Goal: Check status: Check status

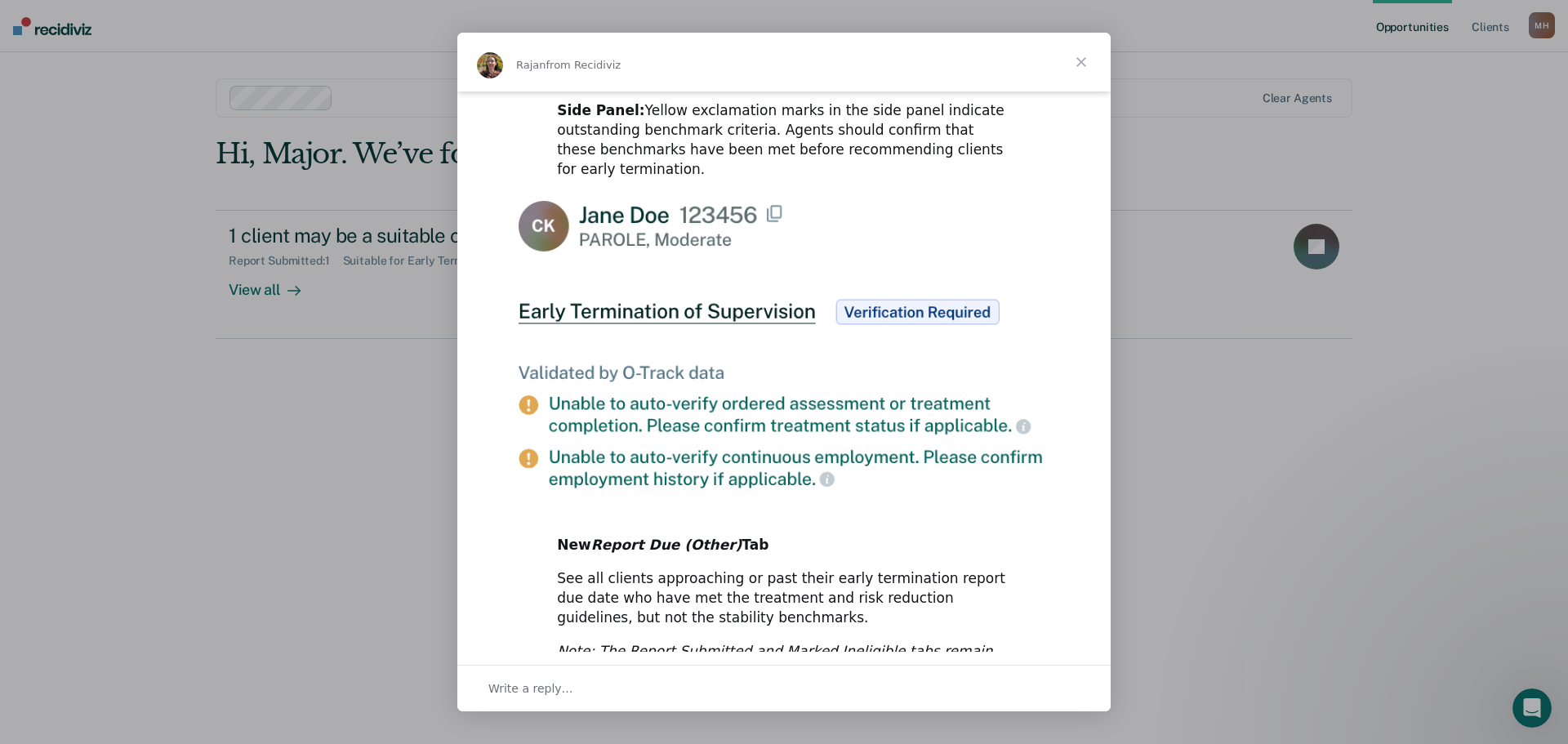
scroll to position [752, 0]
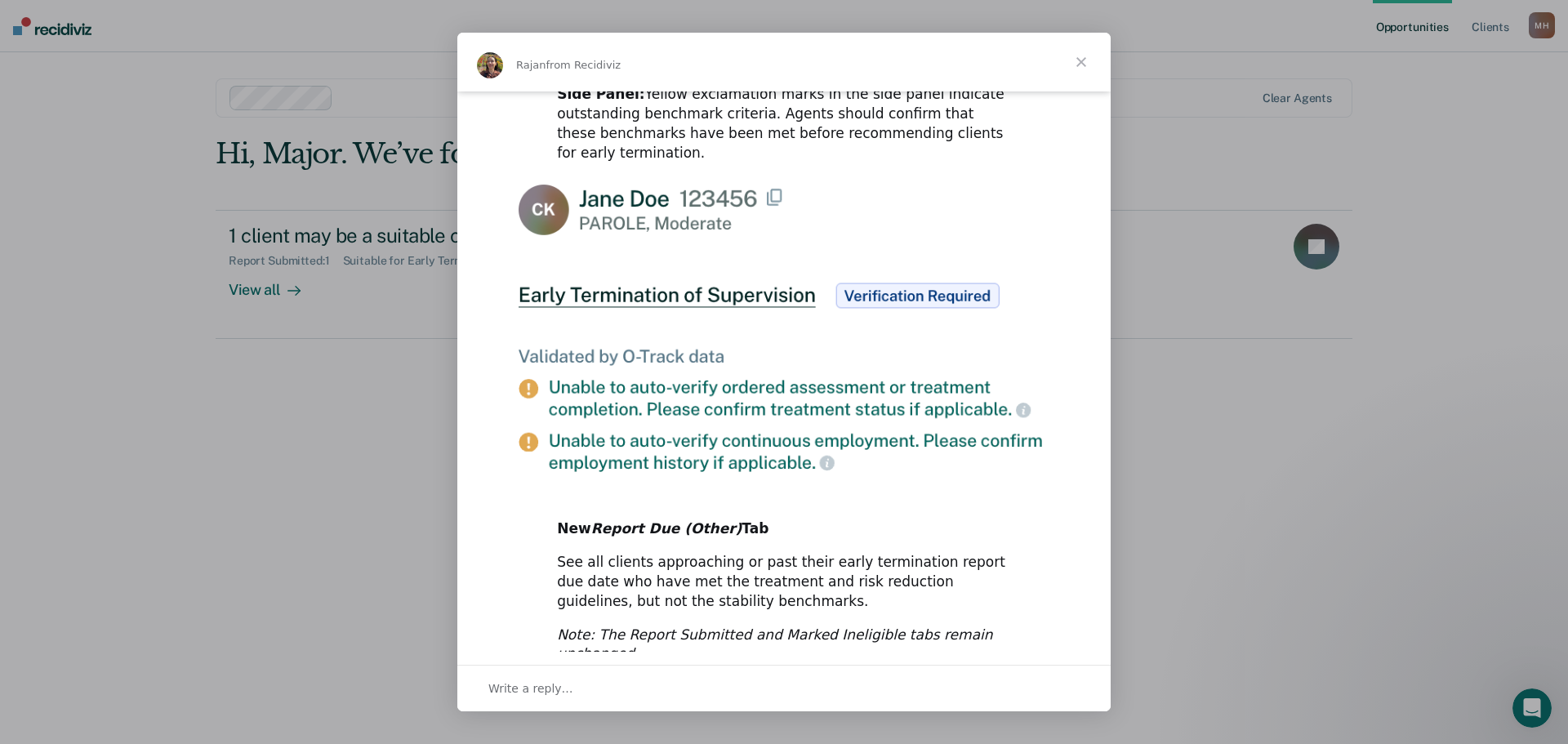
click at [1087, 52] on span "Close" at bounding box center [1081, 61] width 58 height 58
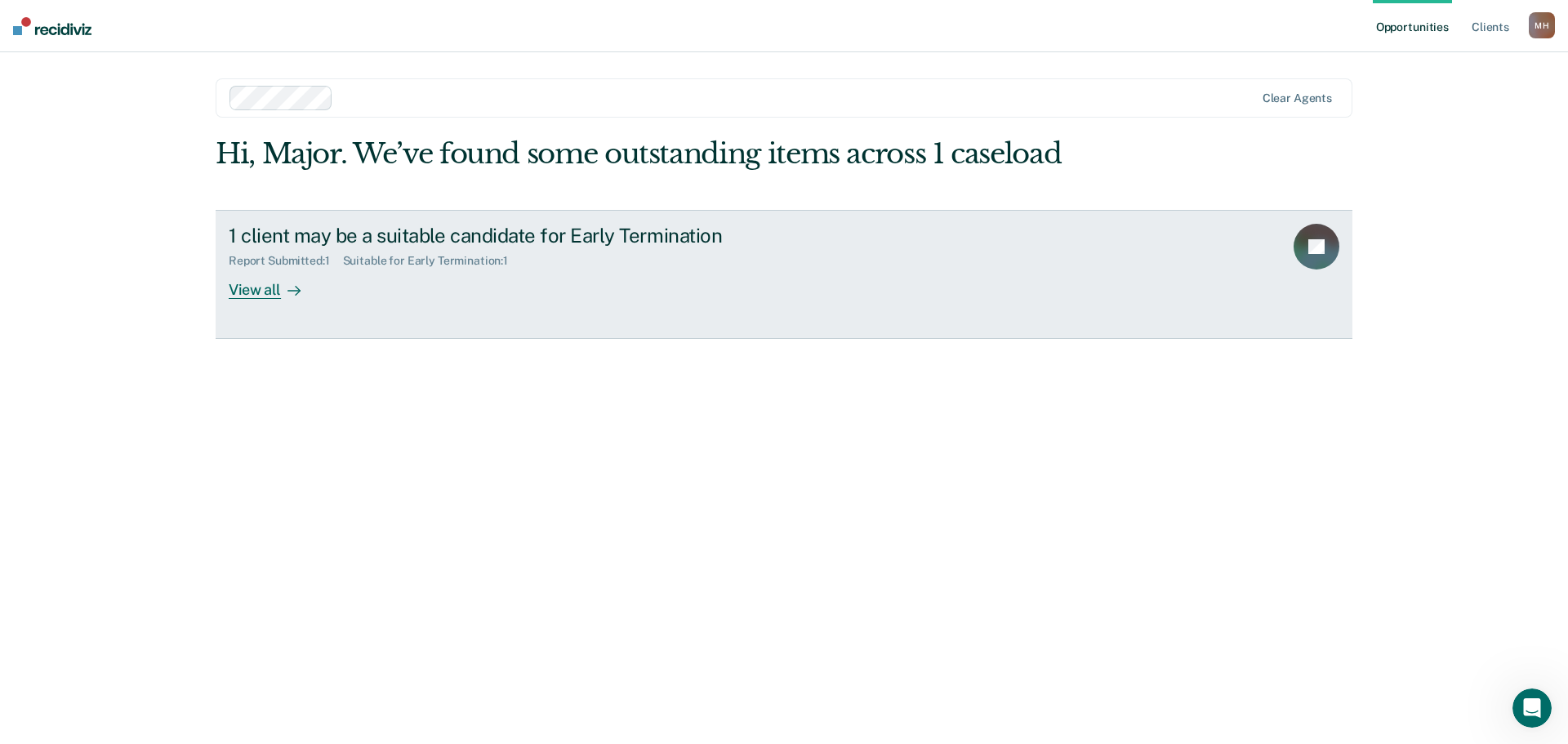
click at [575, 266] on div "Report Submitted : 1 Suitable for Early Termination : 1" at bounding box center [515, 258] width 574 height 21
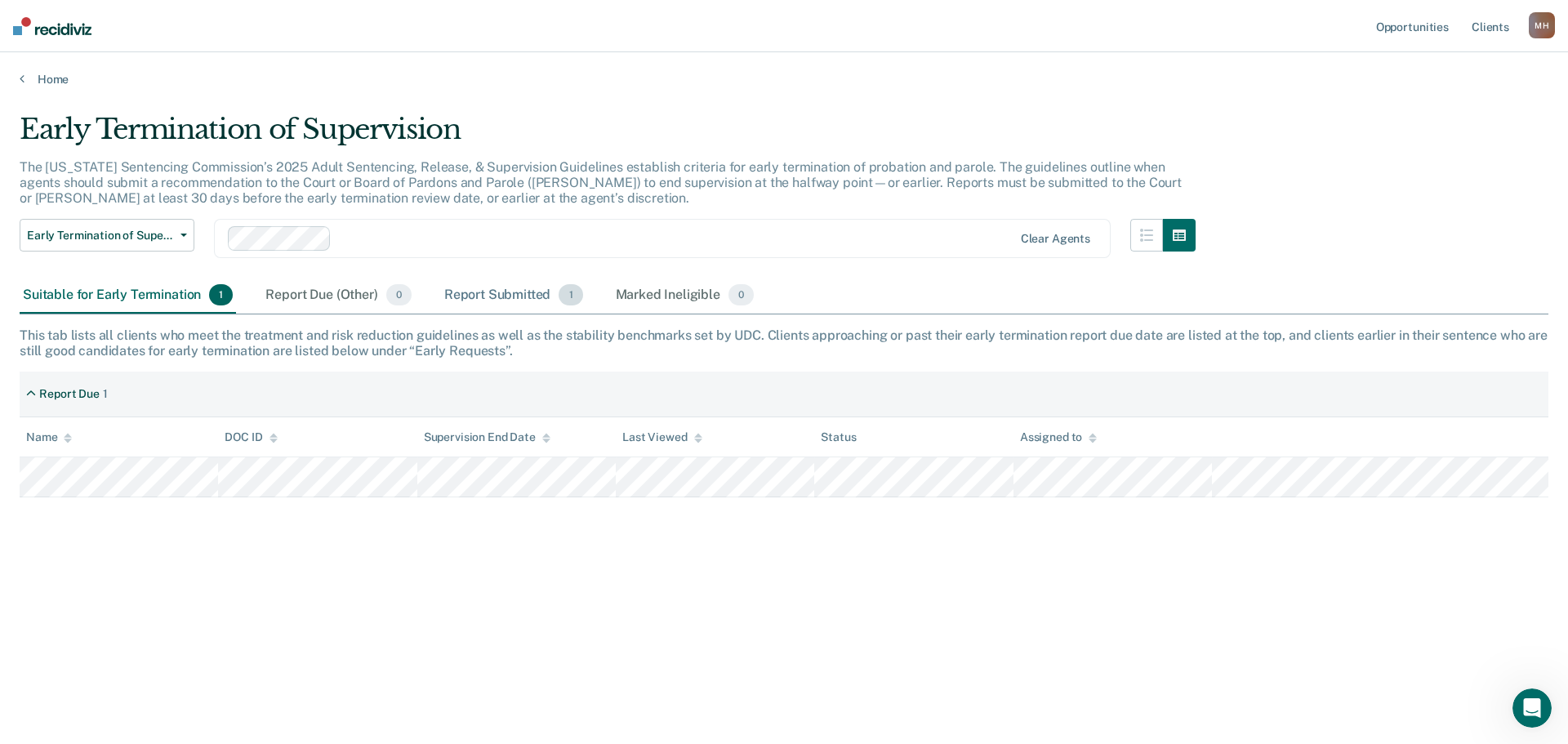
click at [469, 295] on div "Report Submitted 1" at bounding box center [513, 295] width 146 height 36
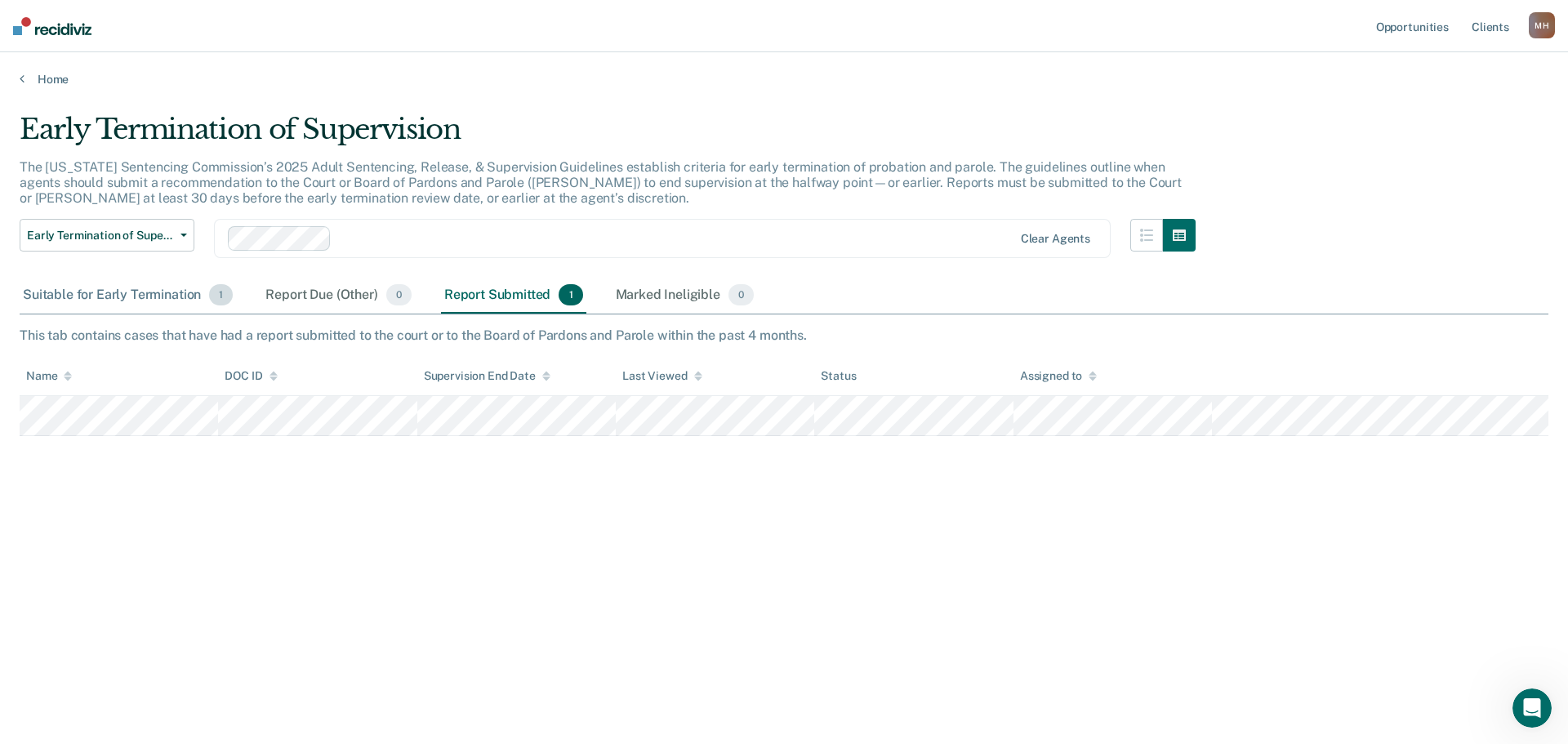
click at [128, 299] on div "Suitable for Early Termination 1" at bounding box center [128, 295] width 217 height 36
